Goal: Information Seeking & Learning: Learn about a topic

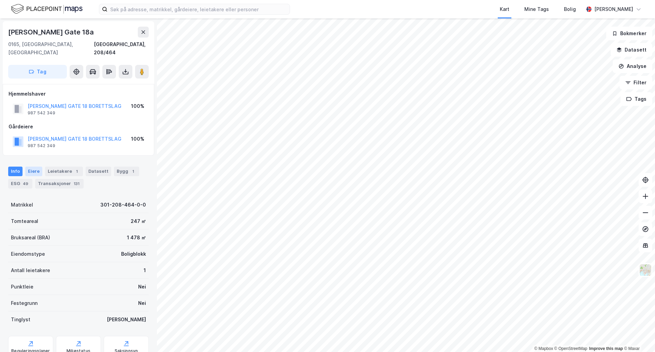
click at [30, 167] on div "Eiere" at bounding box center [33, 172] width 17 height 10
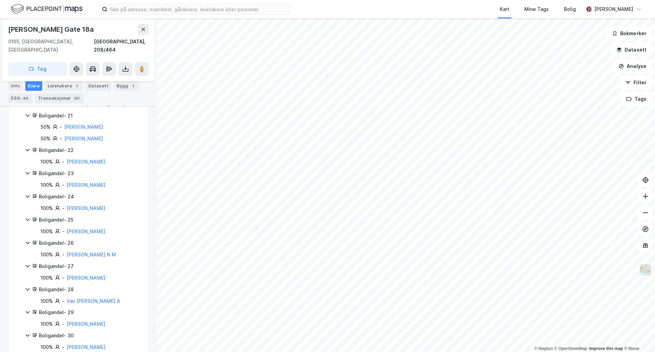
scroll to position [678, 0]
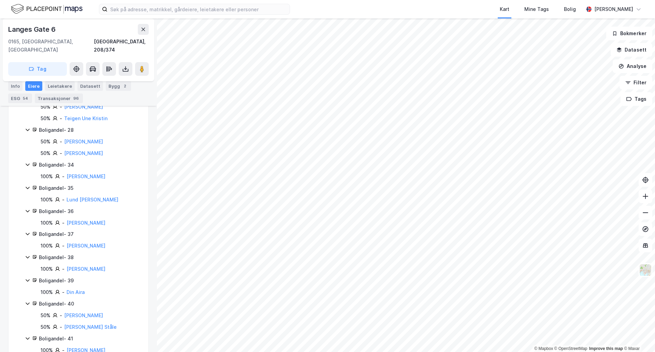
scroll to position [549, 0]
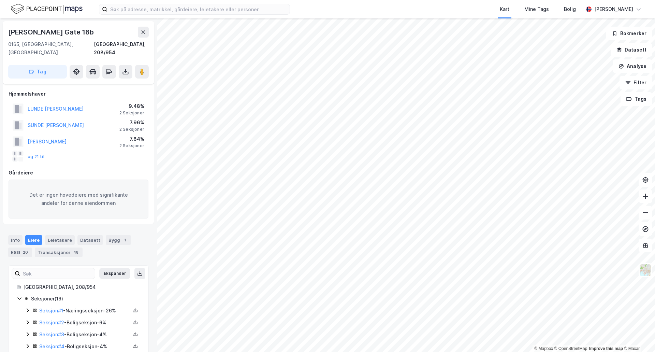
scroll to position [151, 0]
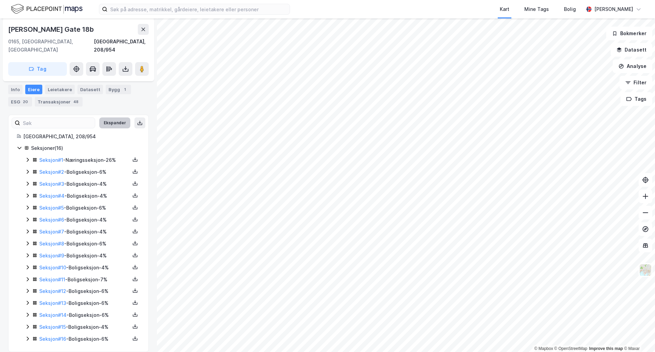
click at [104, 117] on button "Ekspander" at bounding box center [114, 122] width 31 height 11
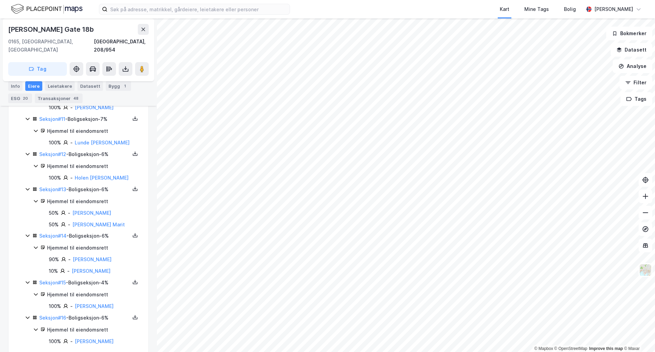
scroll to position [758, 0]
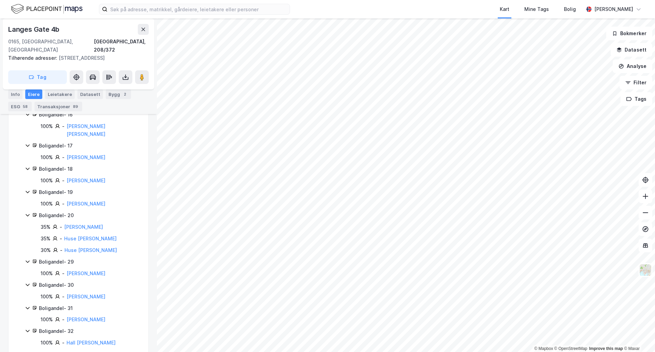
scroll to position [464, 0]
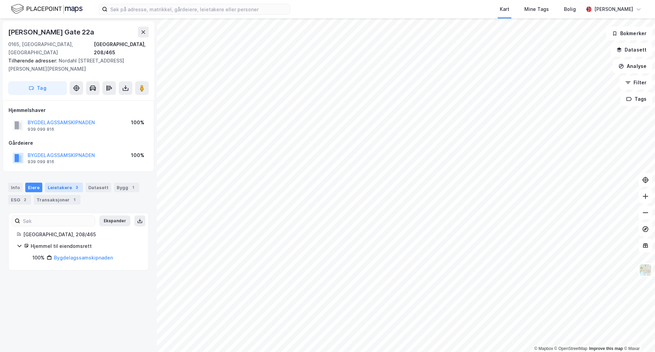
click at [59, 183] on div "Leietakere 3" at bounding box center [64, 188] width 38 height 10
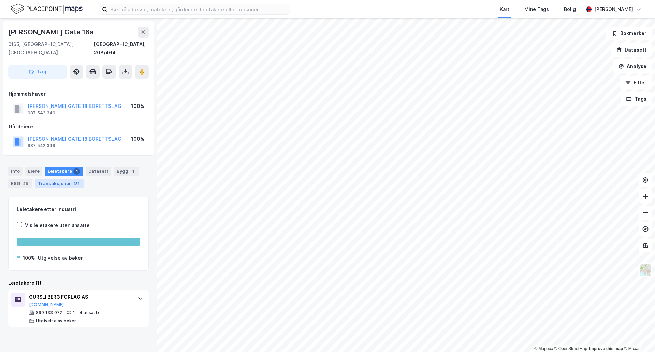
click at [61, 179] on div "Transaksjoner 131" at bounding box center [59, 184] width 48 height 10
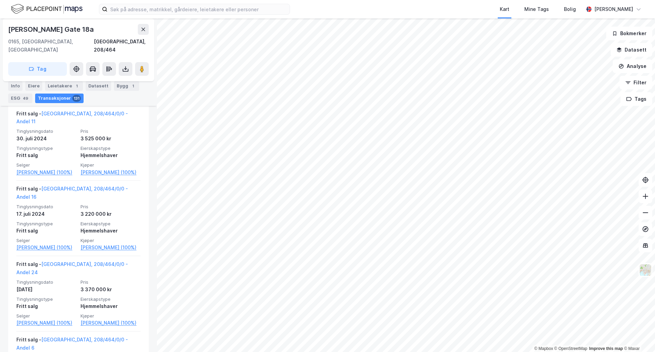
scroll to position [614, 0]
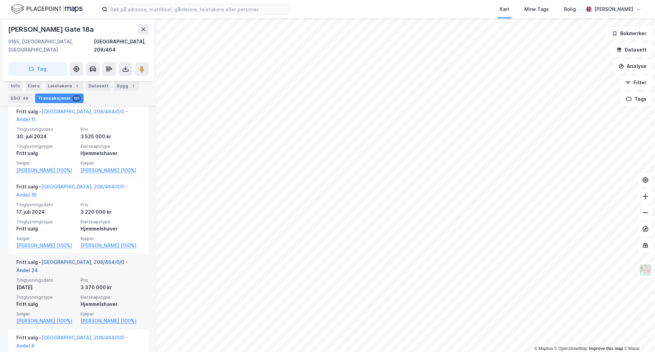
click at [63, 259] on link "[GEOGRAPHIC_DATA], 208/464/0/0 - Andel 24" at bounding box center [72, 266] width 112 height 14
click at [70, 259] on link "[GEOGRAPHIC_DATA], 208/464/0/0 - Andel 24" at bounding box center [72, 266] width 112 height 14
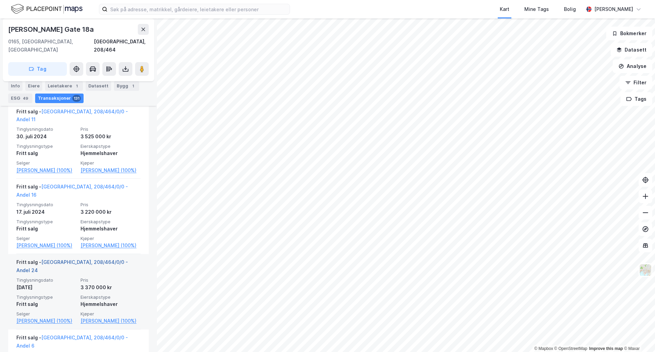
click at [70, 259] on link "[GEOGRAPHIC_DATA], 208/464/0/0 - Andel 24" at bounding box center [72, 266] width 112 height 14
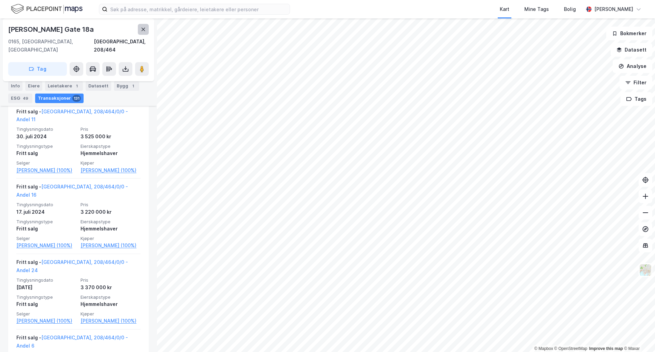
click at [144, 26] on button at bounding box center [143, 29] width 11 height 11
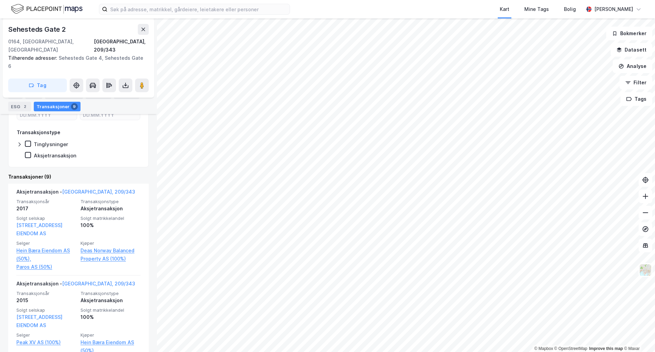
scroll to position [171, 0]
